Goal: Information Seeking & Learning: Check status

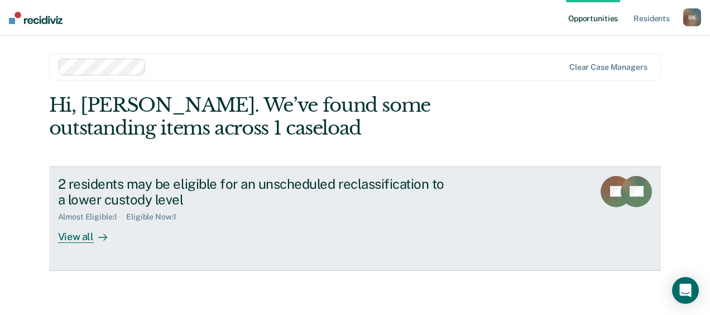
click at [82, 242] on div "View all" at bounding box center [89, 233] width 63 height 22
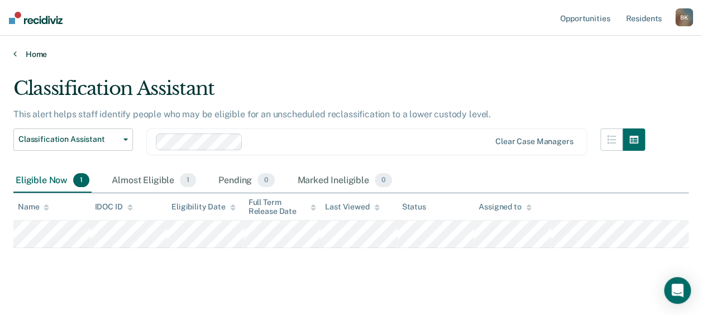
click at [41, 52] on link "Home" at bounding box center [350, 54] width 675 height 10
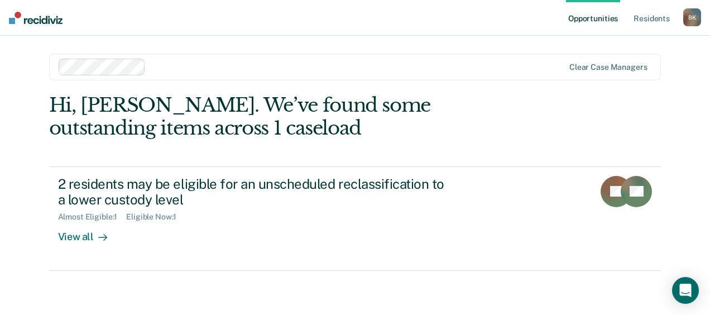
click at [16, 214] on div "Opportunities Resident s [PERSON_NAME] Profile How it works Log Out Clear case …" at bounding box center [355, 157] width 710 height 315
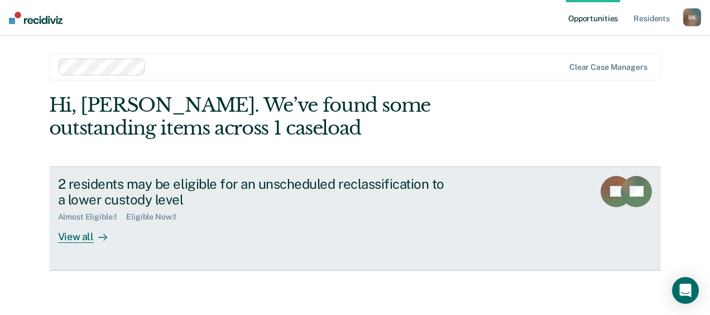
click at [80, 230] on div "View all" at bounding box center [89, 233] width 63 height 22
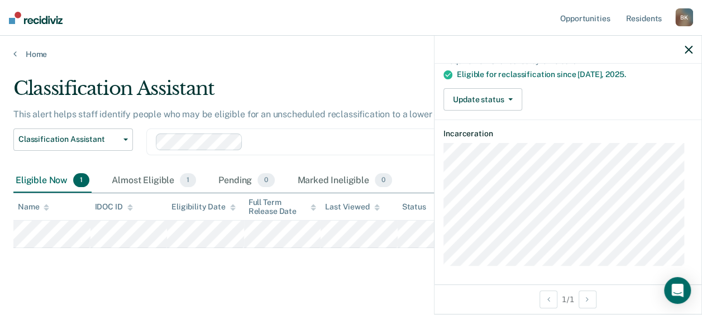
scroll to position [95, 0]
click at [366, 56] on link "Home" at bounding box center [350, 54] width 675 height 10
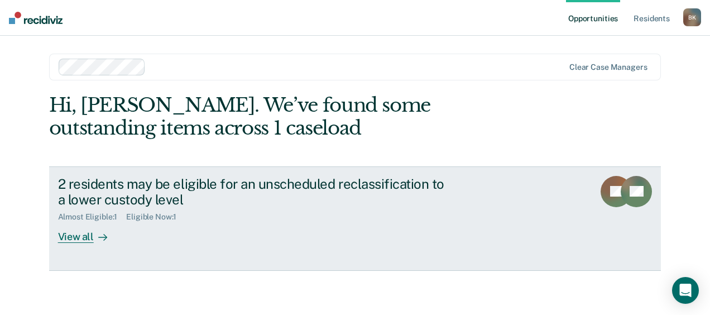
click at [80, 238] on div "View all" at bounding box center [89, 233] width 63 height 22
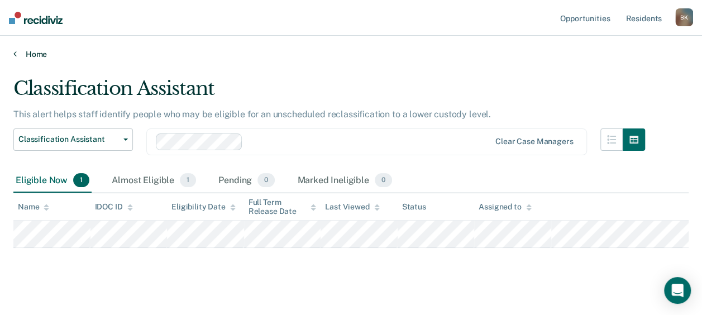
click at [30, 52] on link "Home" at bounding box center [350, 54] width 675 height 10
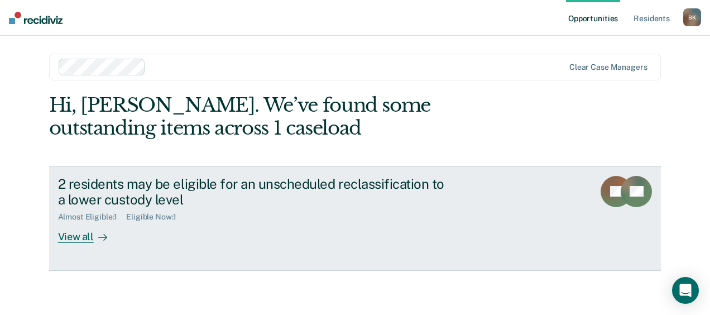
click at [85, 238] on div "View all" at bounding box center [89, 233] width 63 height 22
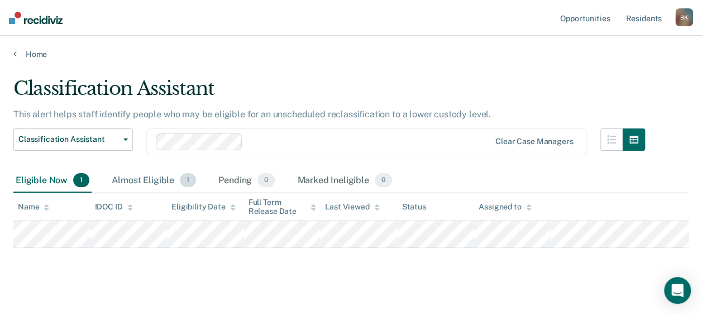
click at [186, 176] on span "1" at bounding box center [188, 180] width 16 height 15
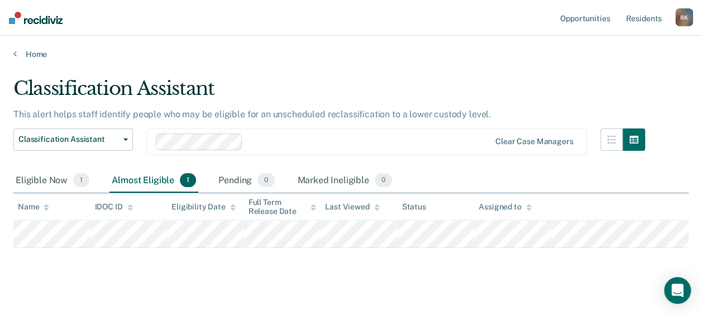
click at [150, 171] on div "Almost Eligible 1" at bounding box center [153, 181] width 89 height 25
click at [49, 177] on div "Eligible Now 1" at bounding box center [52, 181] width 78 height 25
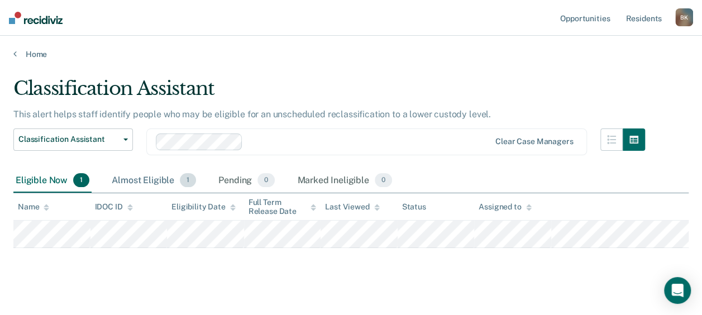
click at [147, 182] on div "Almost Eligible 1" at bounding box center [153, 181] width 89 height 25
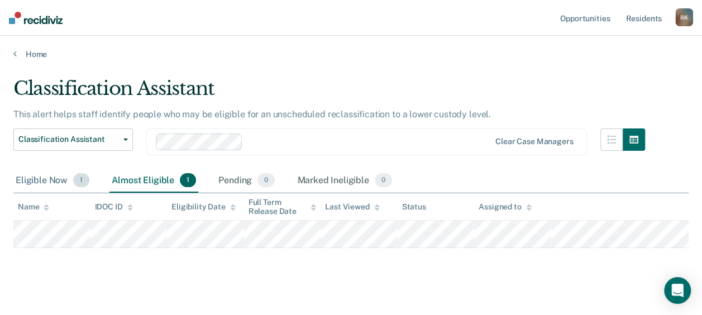
click at [44, 180] on div "Eligible Now 1" at bounding box center [52, 181] width 78 height 25
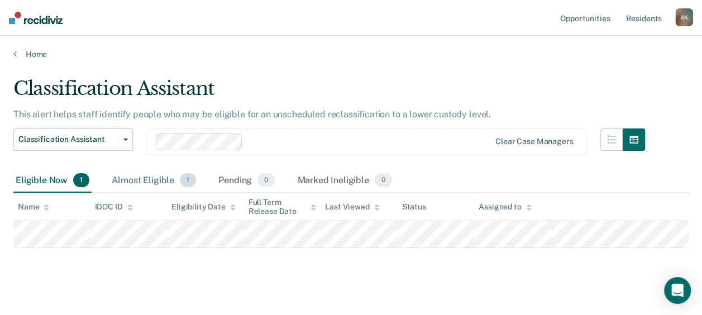
click at [135, 185] on div "Almost Eligible 1" at bounding box center [153, 181] width 89 height 25
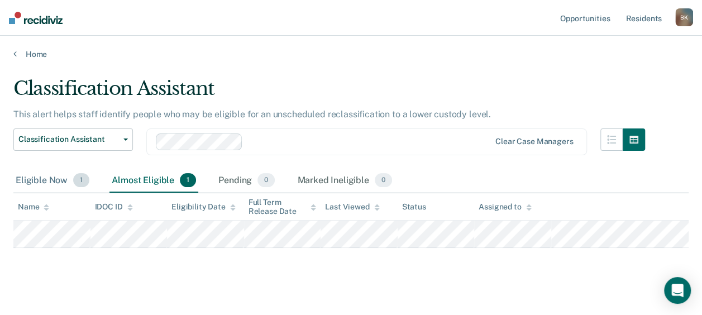
click at [61, 177] on div "Eligible Now 1" at bounding box center [52, 181] width 78 height 25
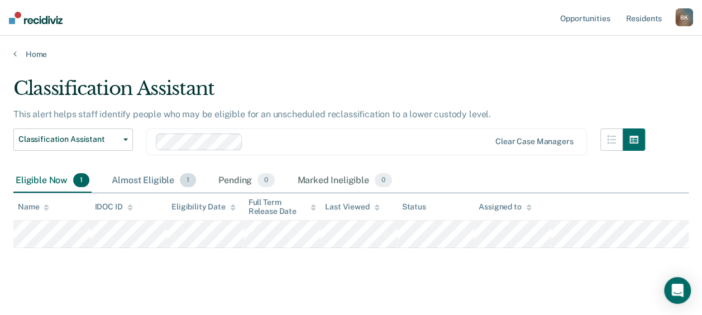
click at [125, 183] on div "Almost Eligible 1" at bounding box center [153, 181] width 89 height 25
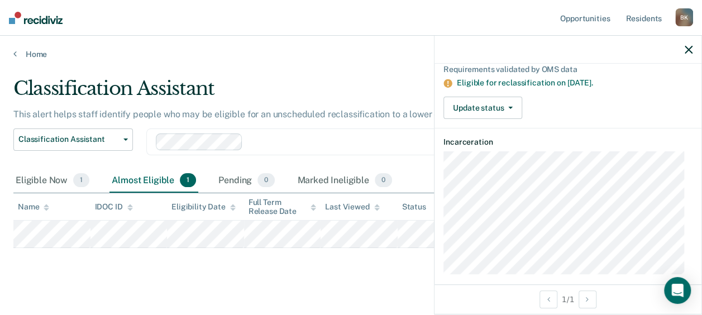
scroll to position [95, 0]
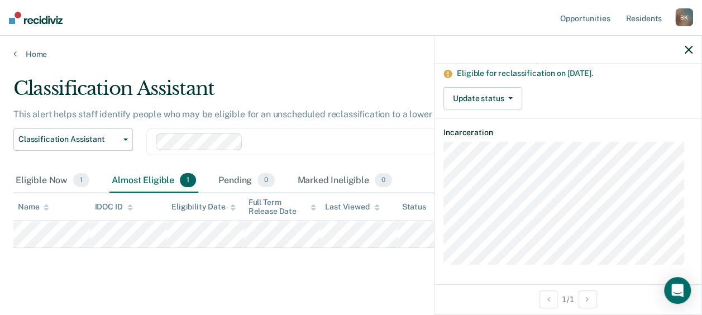
click at [362, 282] on main "Classification Assistant This alert helps staff identify people who may be elig…" at bounding box center [351, 192] width 702 height 266
click at [685, 49] on icon "button" at bounding box center [689, 50] width 8 height 8
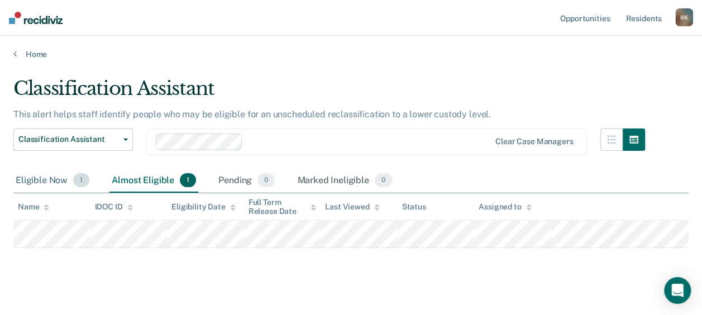
click at [49, 174] on div "Eligible Now 1" at bounding box center [52, 181] width 78 height 25
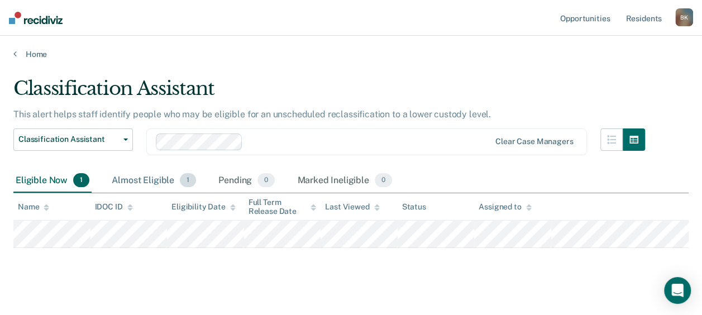
click at [131, 180] on div "Almost Eligible 1" at bounding box center [153, 181] width 89 height 25
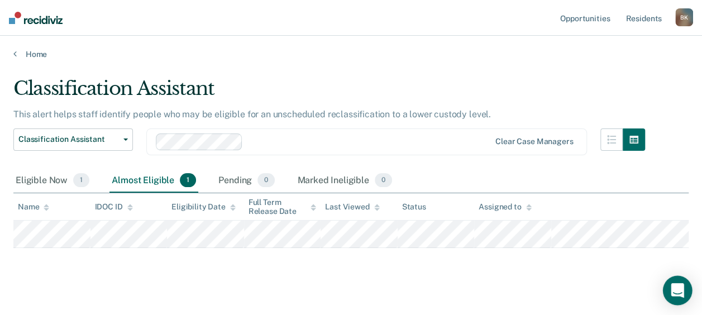
drag, startPoint x: 677, startPoint y: 284, endPoint x: 680, endPoint y: 291, distance: 8.3
click at [680, 291] on icon "Open Intercom Messenger" at bounding box center [677, 290] width 15 height 15
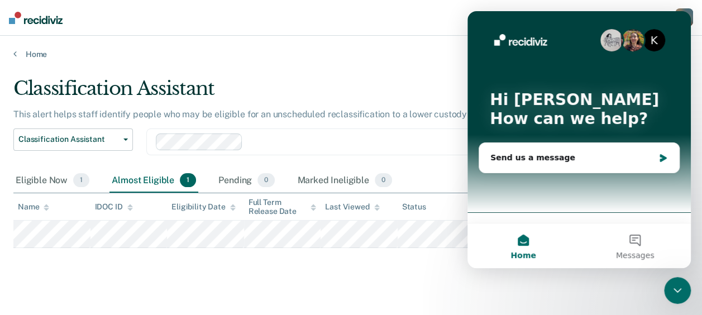
scroll to position [0, 0]
click at [476, 281] on main "Classification Assistant This alert helps staff identify people who may be elig…" at bounding box center [351, 192] width 702 height 266
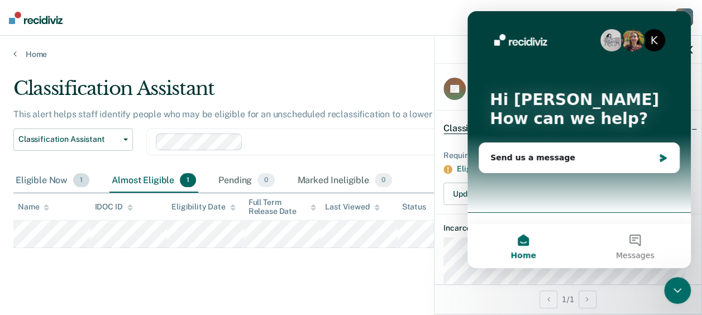
click at [45, 189] on div "Eligible Now 1" at bounding box center [52, 181] width 78 height 25
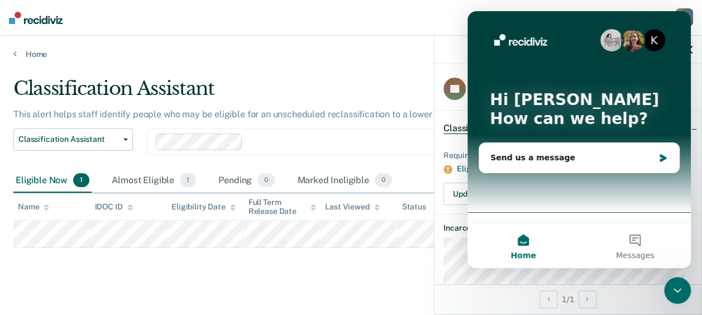
click at [395, 23] on nav "Opportunities Resident s [PERSON_NAME] Profile How it works Log Out" at bounding box center [351, 18] width 702 height 36
click at [681, 292] on icon "Close Intercom Messenger" at bounding box center [677, 290] width 13 height 13
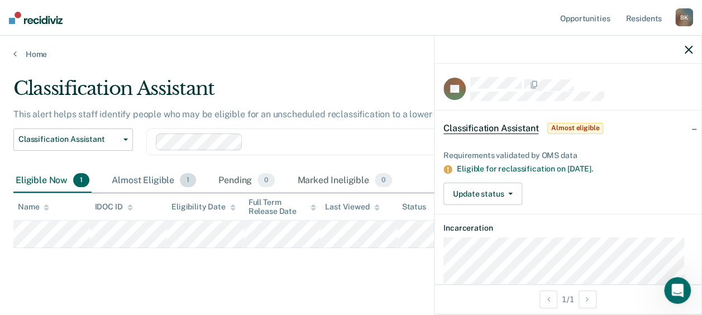
click at [152, 178] on div "Almost Eligible 1" at bounding box center [153, 181] width 89 height 25
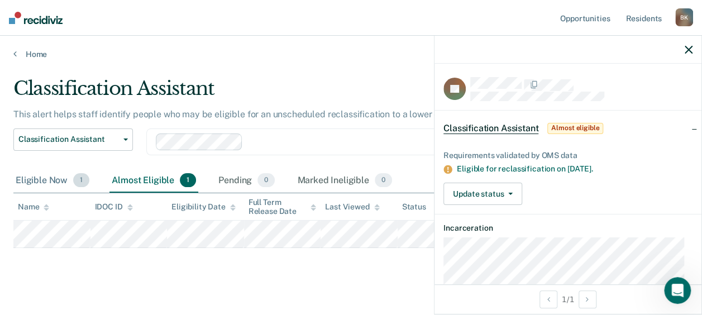
click at [44, 182] on div "Eligible Now 1" at bounding box center [52, 181] width 78 height 25
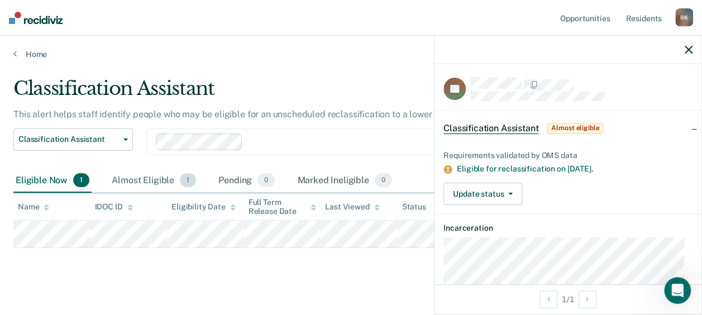
click at [120, 179] on div "Almost Eligible 1" at bounding box center [153, 181] width 89 height 25
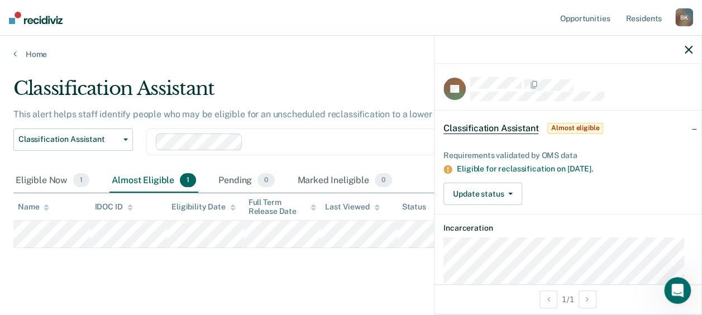
click at [120, 179] on div "Almost Eligible 1" at bounding box center [153, 181] width 89 height 25
click at [687, 50] on icon "button" at bounding box center [689, 50] width 8 height 8
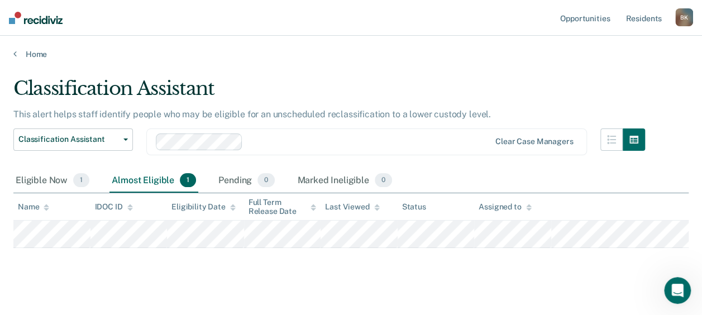
click at [230, 177] on div "Pending 0" at bounding box center [246, 181] width 61 height 25
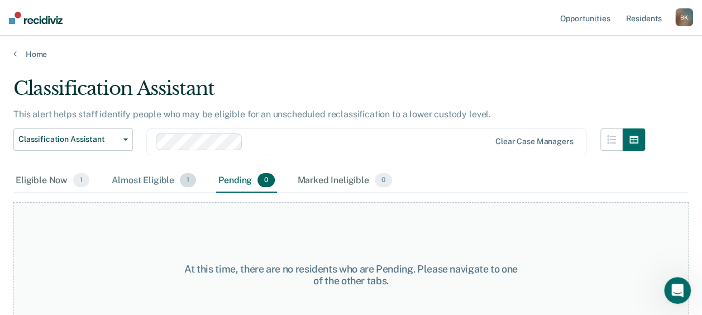
click at [154, 177] on div "Almost Eligible 1" at bounding box center [153, 181] width 89 height 25
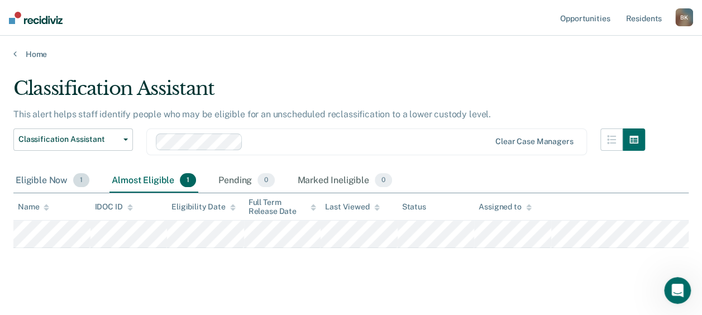
click at [37, 176] on div "Eligible Now 1" at bounding box center [52, 181] width 78 height 25
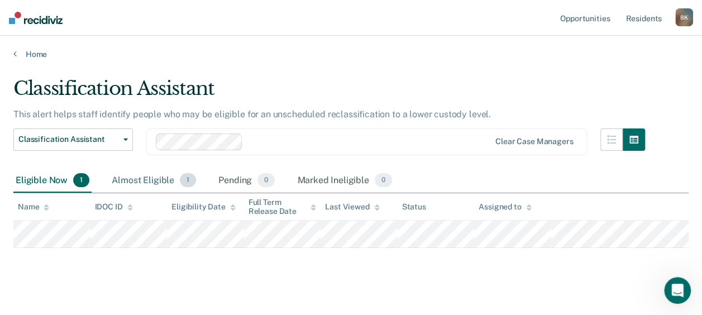
click at [149, 176] on div "Almost Eligible 1" at bounding box center [153, 181] width 89 height 25
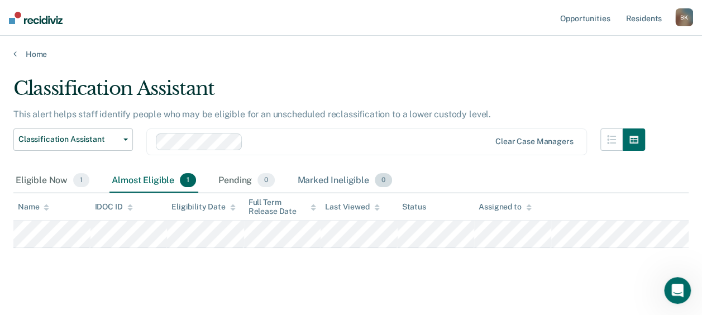
click at [334, 177] on div "Marked Ineligible 0" at bounding box center [344, 181] width 99 height 25
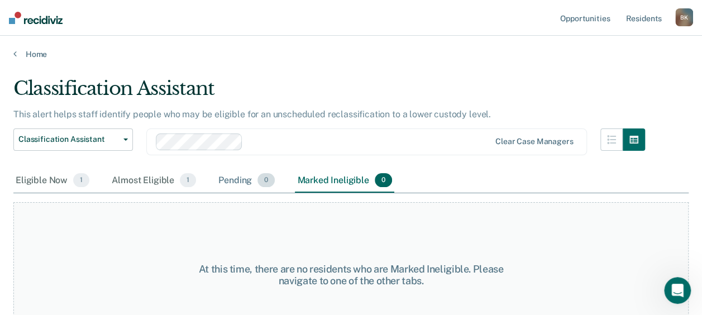
click at [240, 178] on div "Pending 0" at bounding box center [246, 181] width 61 height 25
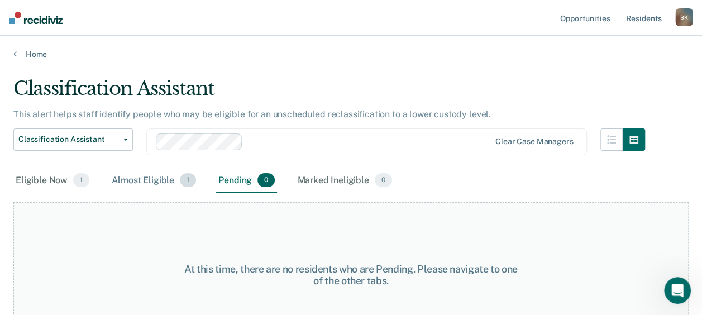
click at [159, 177] on div "Almost Eligible 1" at bounding box center [153, 181] width 89 height 25
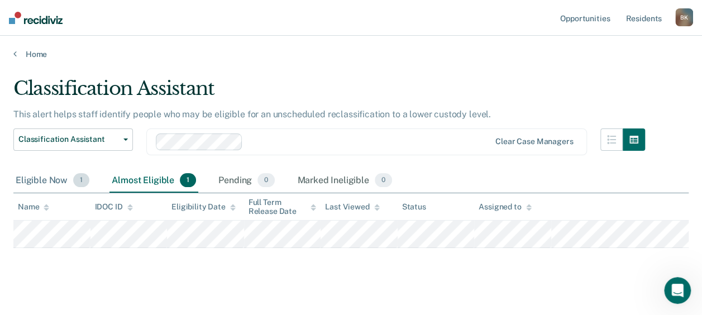
click at [38, 176] on div "Eligible Now 1" at bounding box center [52, 181] width 78 height 25
